Goal: Navigation & Orientation: Find specific page/section

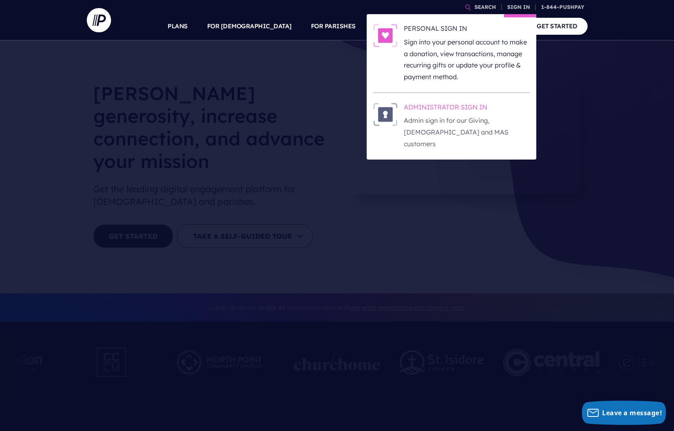
click at [444, 111] on h6 "ADMINISTRATOR SIGN IN" at bounding box center [467, 109] width 126 height 12
click at [427, 111] on h6 "ADMINISTRATOR SIGN IN" at bounding box center [467, 109] width 126 height 12
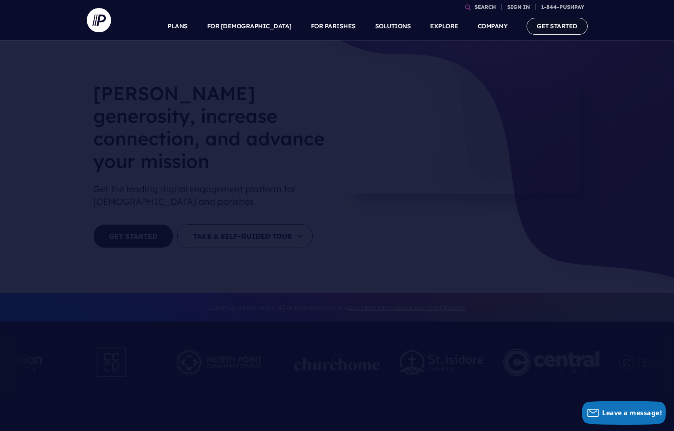
click at [563, 28] on link "GET STARTED" at bounding box center [557, 26] width 61 height 17
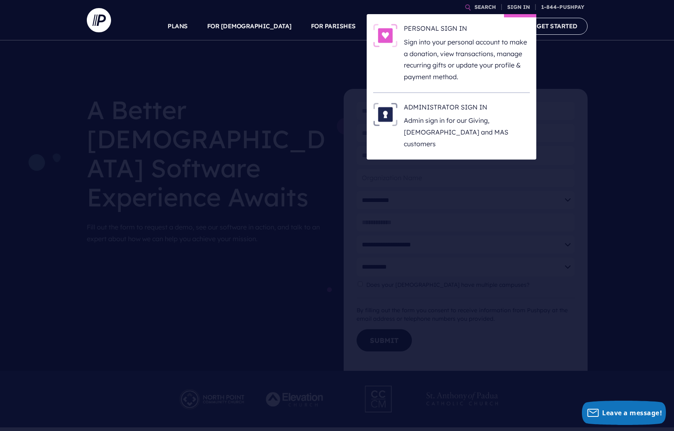
click at [452, 99] on li "ADMINISTRATOR SIGN IN Admin sign in for our Giving, ChurchStaq and MAS customers" at bounding box center [451, 126] width 157 height 67
click at [449, 106] on h6 "ADMINISTRATOR SIGN IN" at bounding box center [467, 109] width 126 height 12
